Goal: Information Seeking & Learning: Learn about a topic

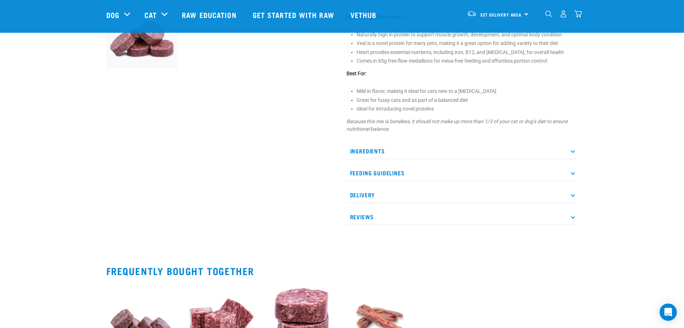
scroll to position [252, 0]
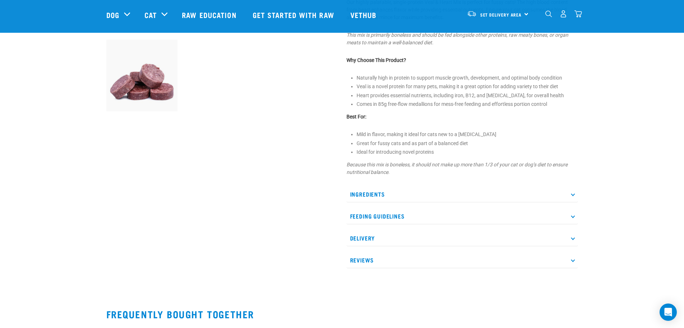
click at [526, 186] on div "Veal & Heart Mix ☆ ☆ ☆ ☆ ☆ See Reviews 1" at bounding box center [462, 34] width 240 height 487
click at [532, 193] on p "Ingredients" at bounding box center [463, 194] width 232 height 16
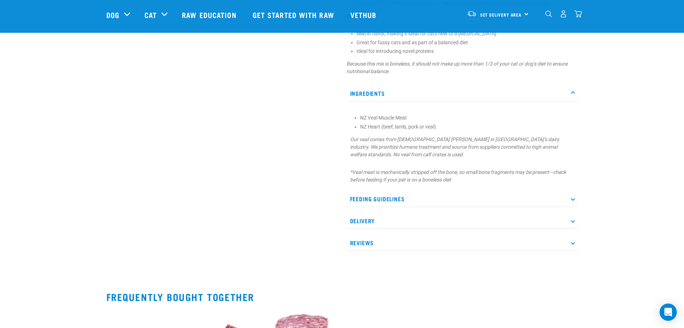
scroll to position [360, 0]
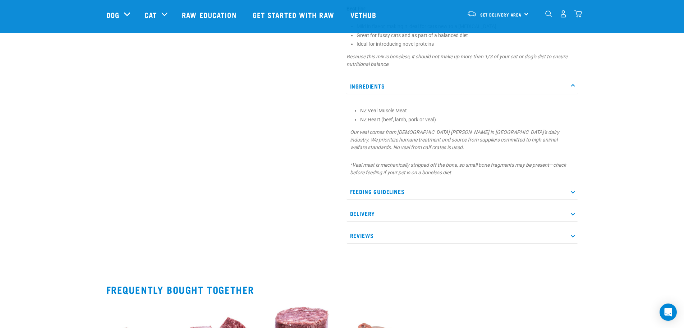
click at [497, 190] on p "Feeding Guidelines" at bounding box center [463, 191] width 232 height 16
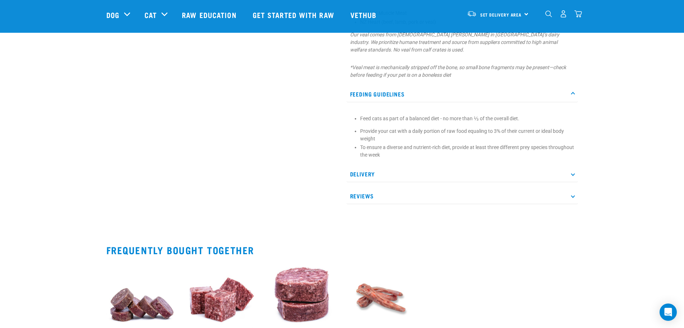
scroll to position [468, 0]
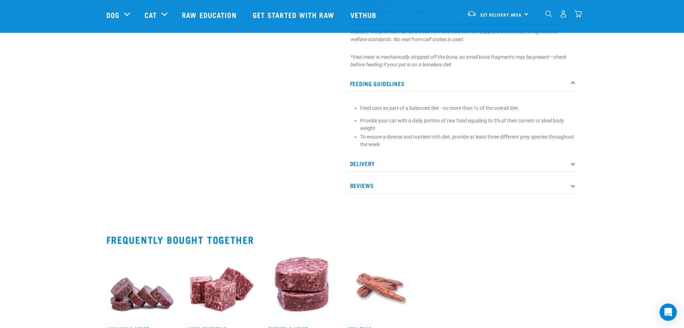
click at [459, 154] on div "Ingredients NZ Veal Muscle Meat NZ Heart (beef, lamb, pork or veal) Our veal co…" at bounding box center [463, 81] width 232 height 223
click at [466, 163] on p "Delivery" at bounding box center [463, 163] width 232 height 16
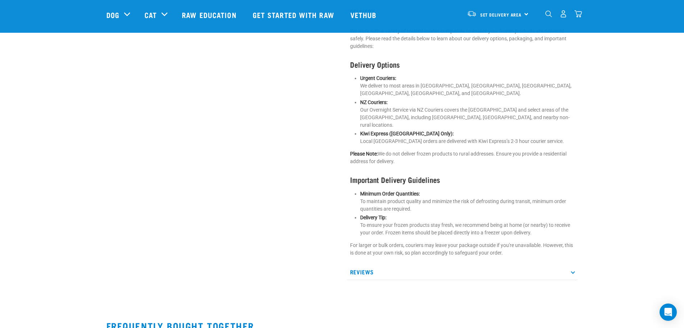
scroll to position [647, 0]
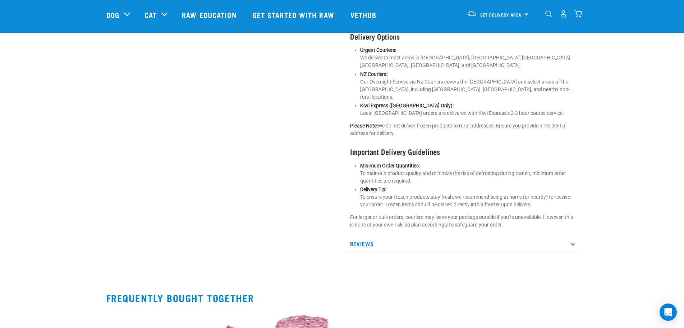
click at [482, 224] on div "Ingredients NZ Veal Muscle Meat NZ Heart (beef, lamb, pork or veal) Our veal co…" at bounding box center [463, 20] width 232 height 461
click at [487, 236] on p "Reviews" at bounding box center [463, 244] width 232 height 16
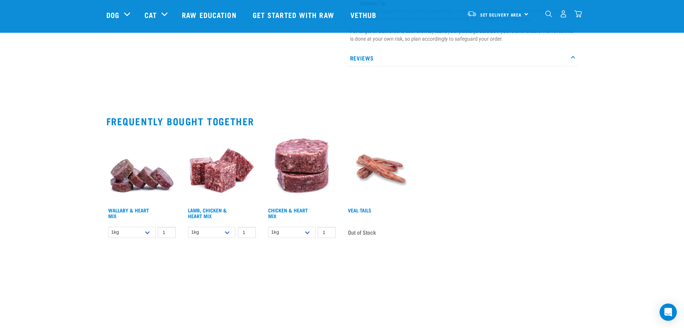
scroll to position [827, 0]
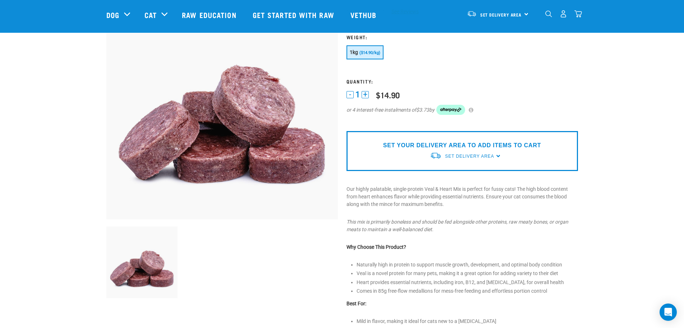
scroll to position [0, 0]
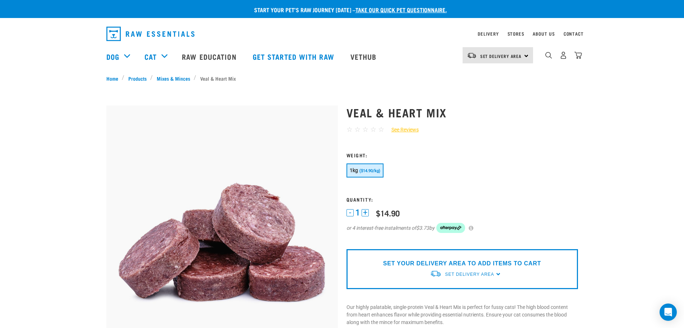
click at [207, 79] on li "Veal & Heart Mix" at bounding box center [217, 78] width 46 height 8
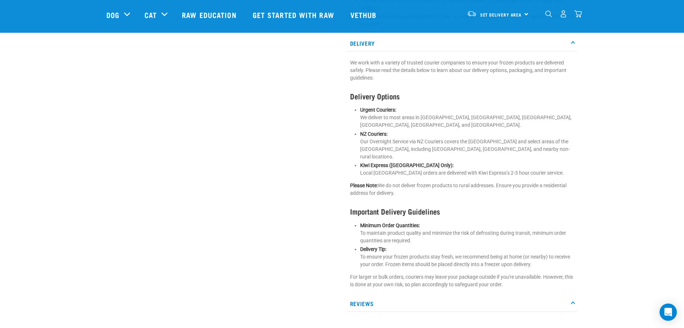
scroll to position [719, 0]
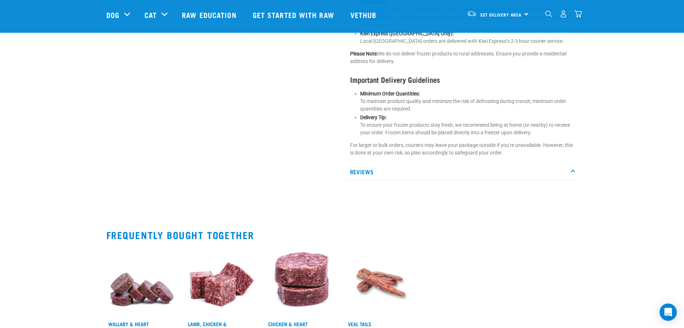
drag, startPoint x: 541, startPoint y: 147, endPoint x: 548, endPoint y: 159, distance: 13.2
click at [542, 148] on p "For larger or bulk orders, couriers may leave your package outside if you're un…" at bounding box center [462, 148] width 224 height 15
click at [550, 164] on p "Reviews" at bounding box center [463, 172] width 232 height 16
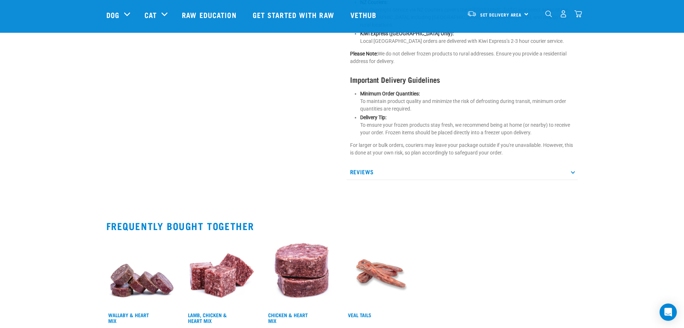
click at [550, 164] on p "Reviews" at bounding box center [463, 172] width 232 height 16
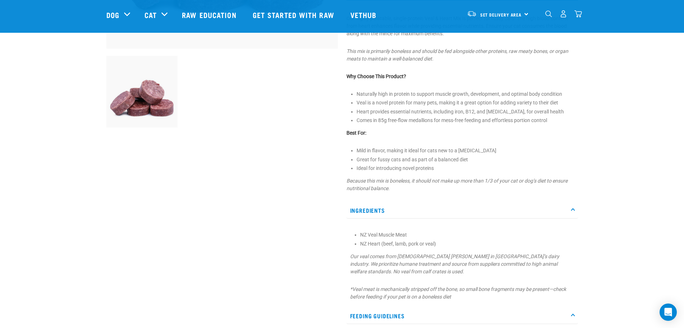
scroll to position [0, 0]
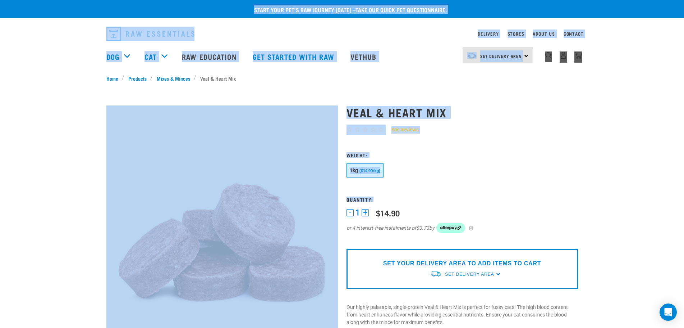
drag, startPoint x: 539, startPoint y: 197, endPoint x: 135, endPoint y: -30, distance: 463.4
click at [90, 6] on p "Start your pet’s raw journey [DATE] – take our quick pet questionnaire." at bounding box center [347, 9] width 684 height 9
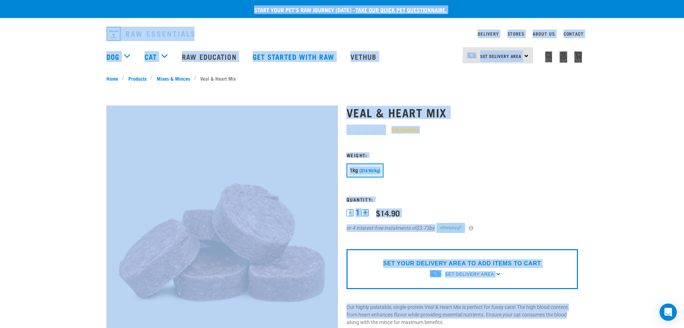
drag, startPoint x: 90, startPoint y: 6, endPoint x: 628, endPoint y: 315, distance: 620.6
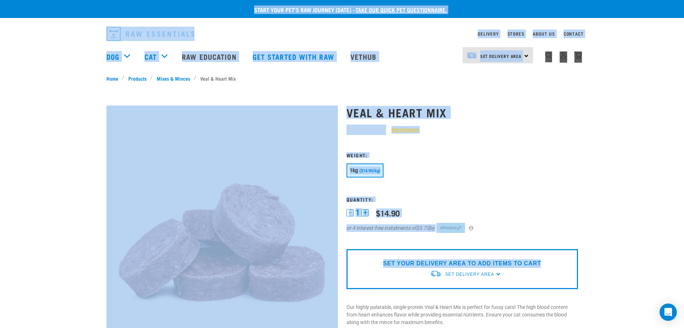
drag, startPoint x: 593, startPoint y: 252, endPoint x: 181, endPoint y: -4, distance: 484.9
click at [52, 6] on p "Start your pet’s raw journey [DATE] – take our quick pet questionnaire." at bounding box center [347, 9] width 684 height 9
